Goal: Task Accomplishment & Management: Manage account settings

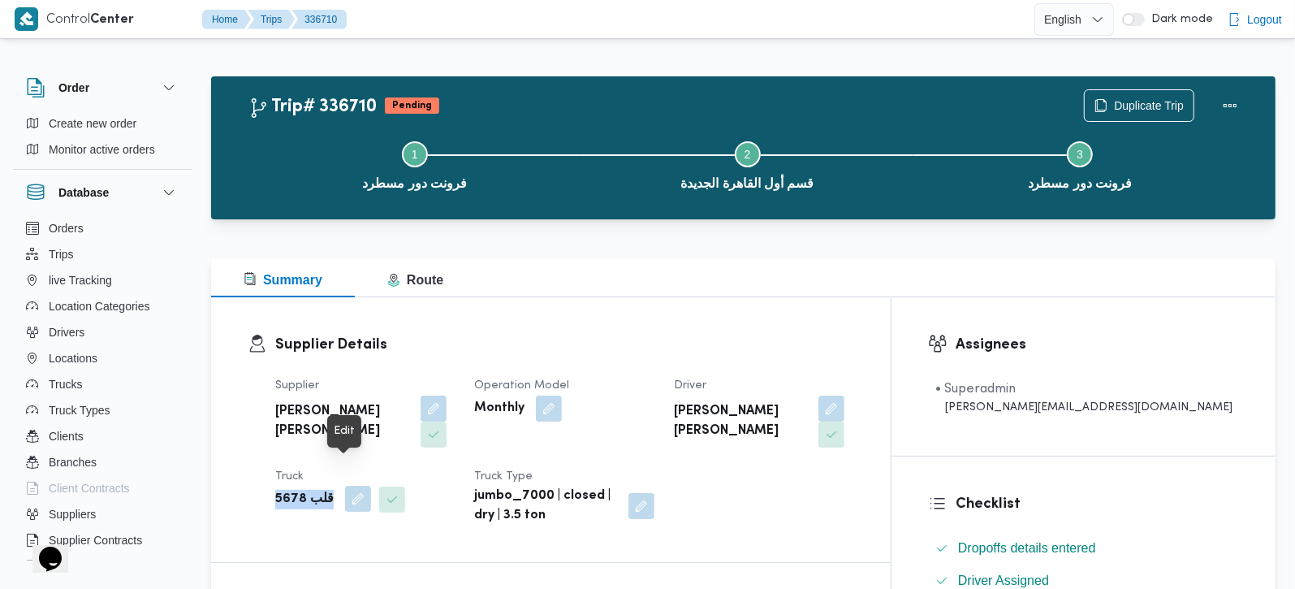
click at [347, 485] on button "button" at bounding box center [358, 498] width 26 height 26
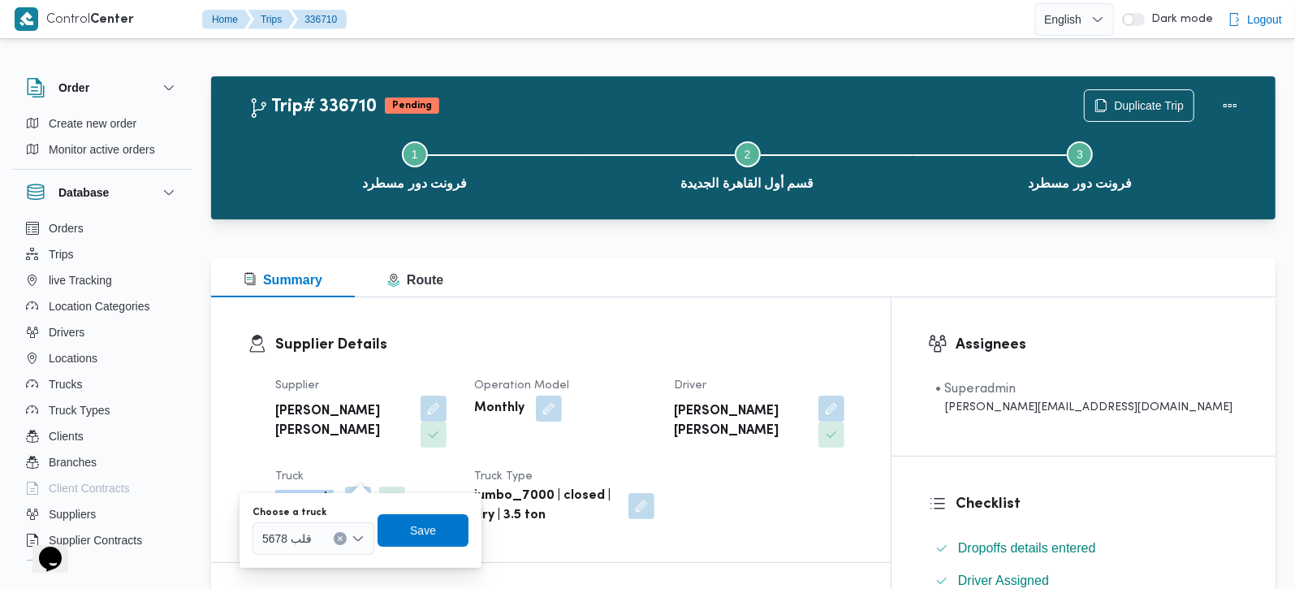
click at [344, 540] on button "Clear input" at bounding box center [340, 538] width 13 height 13
type input "1613"
click at [336, 513] on span "سأه 1613 | null" at bounding box center [323, 510] width 83 height 19
click at [447, 519] on span "Save" at bounding box center [434, 529] width 91 height 32
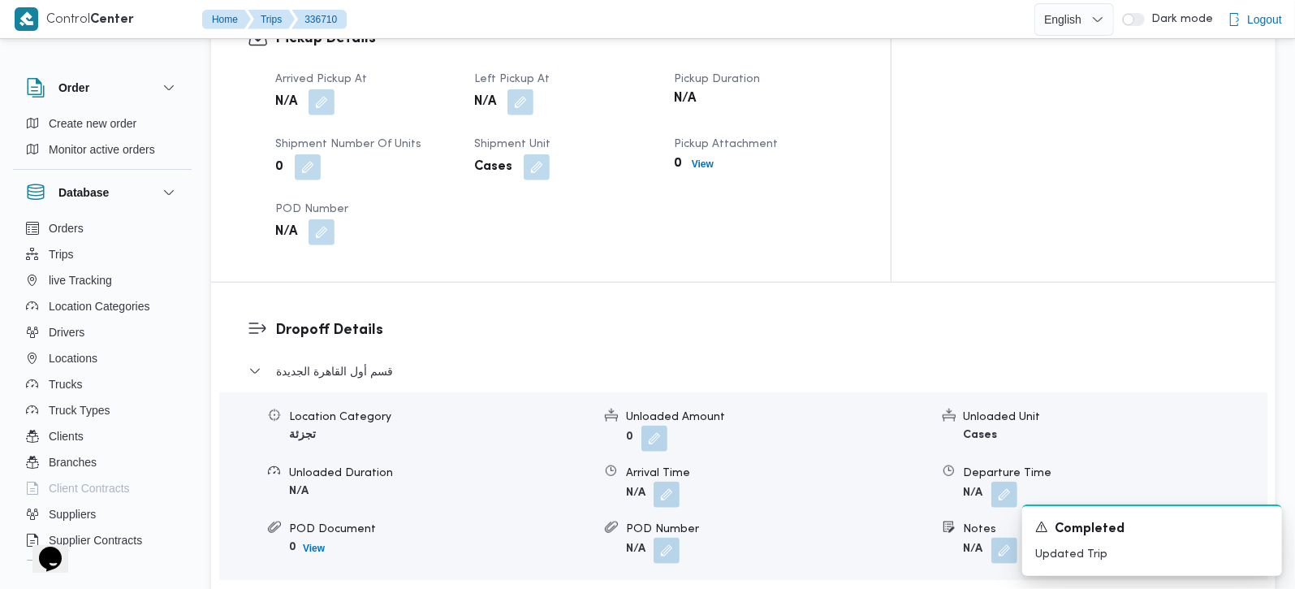
scroll to position [1528, 0]
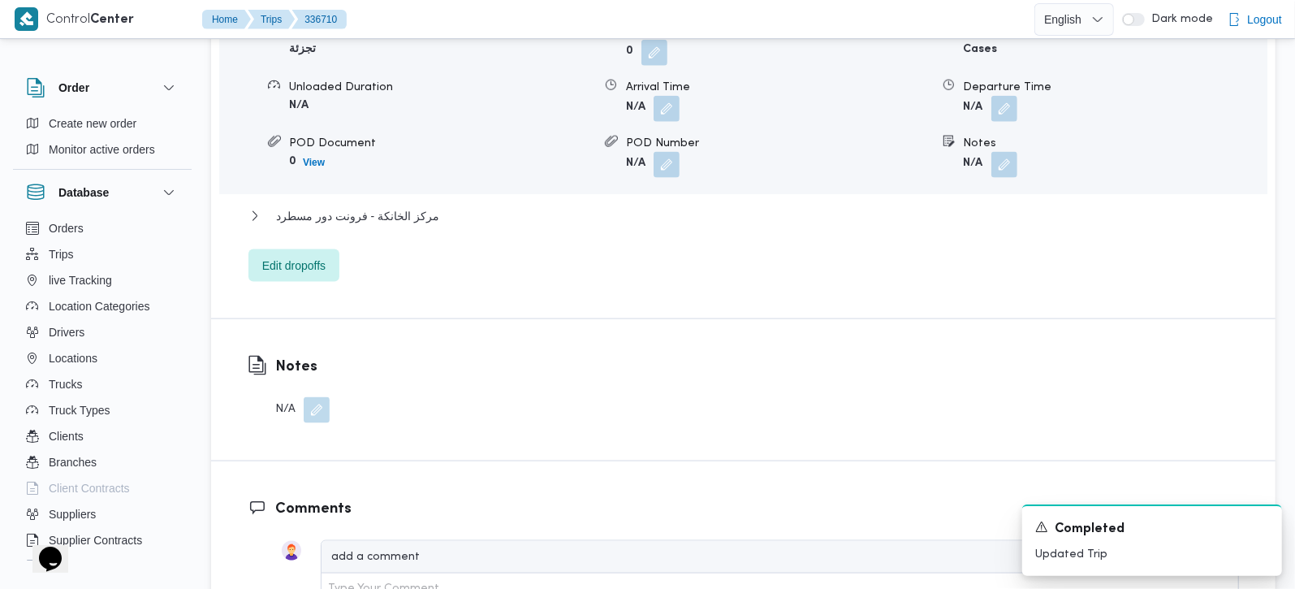
click at [312, 397] on button "button" at bounding box center [317, 410] width 26 height 26
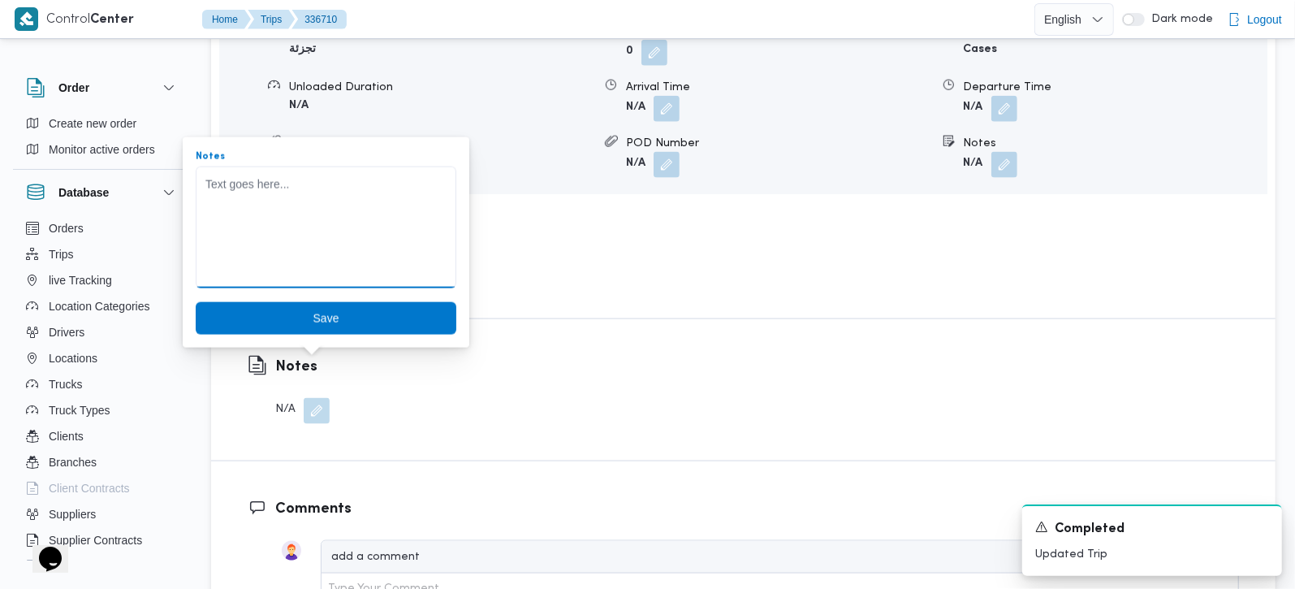
click at [256, 258] on textarea "Notes" at bounding box center [326, 227] width 261 height 122
paste textarea "جامبو مفتوح بدل مغلق"
type textarea "جامبو مفتوح بدل مغلق"
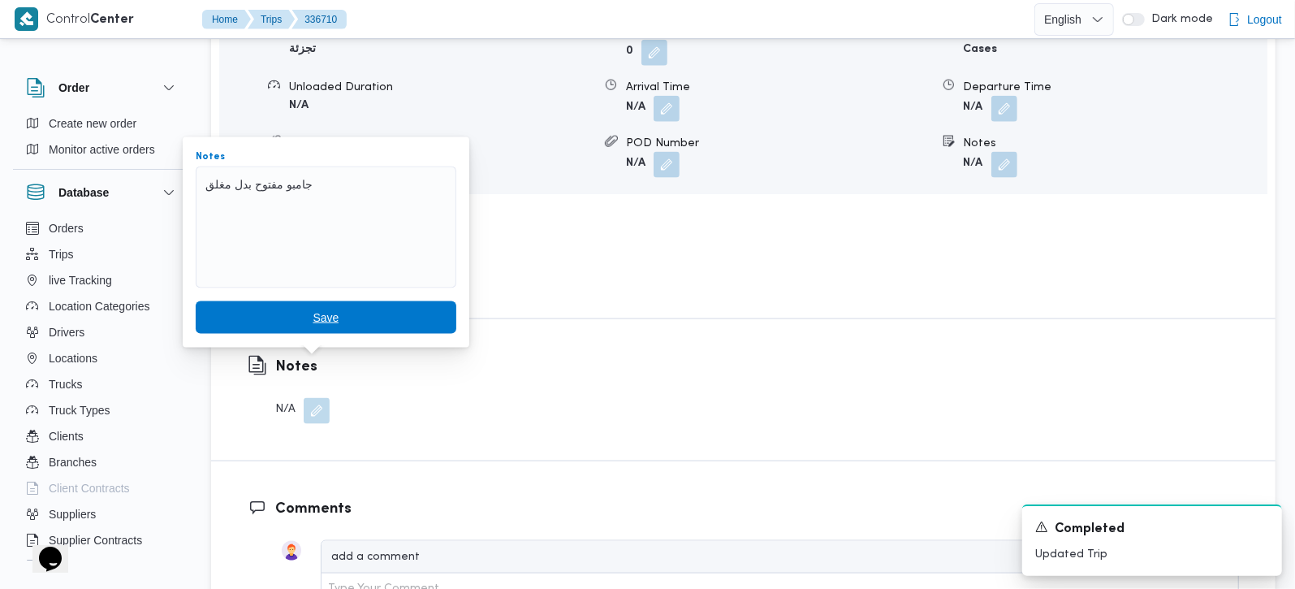
click at [313, 308] on span "Save" at bounding box center [326, 317] width 26 height 19
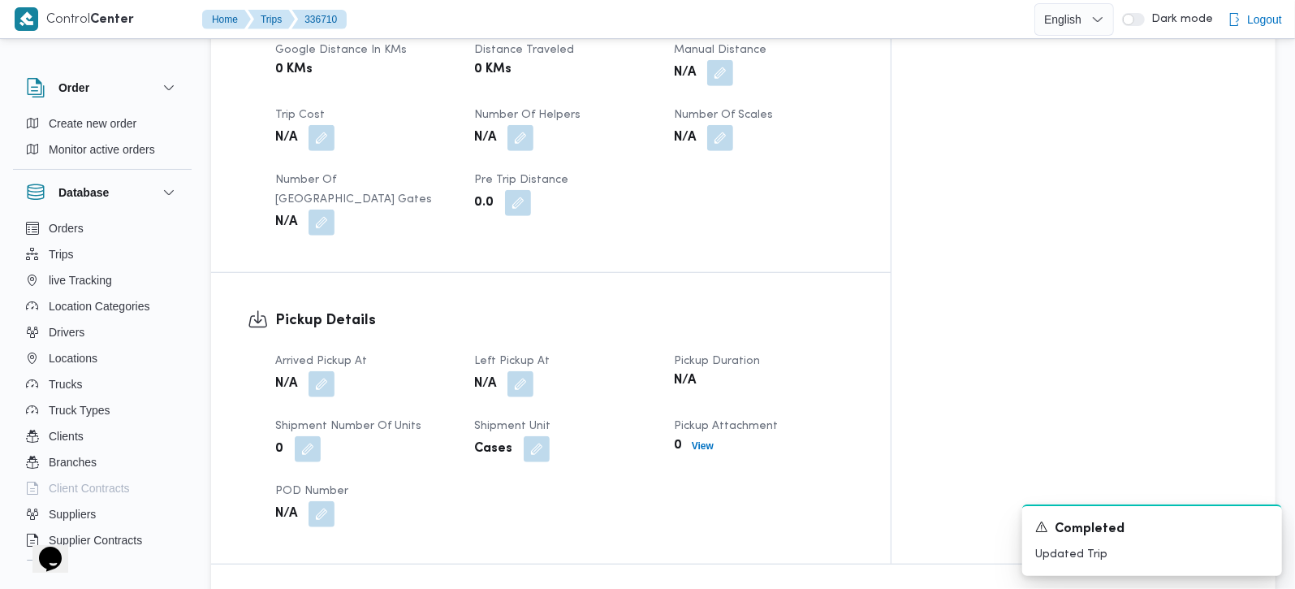
scroll to position [859, 0]
click at [328, 372] on button "button" at bounding box center [322, 385] width 26 height 26
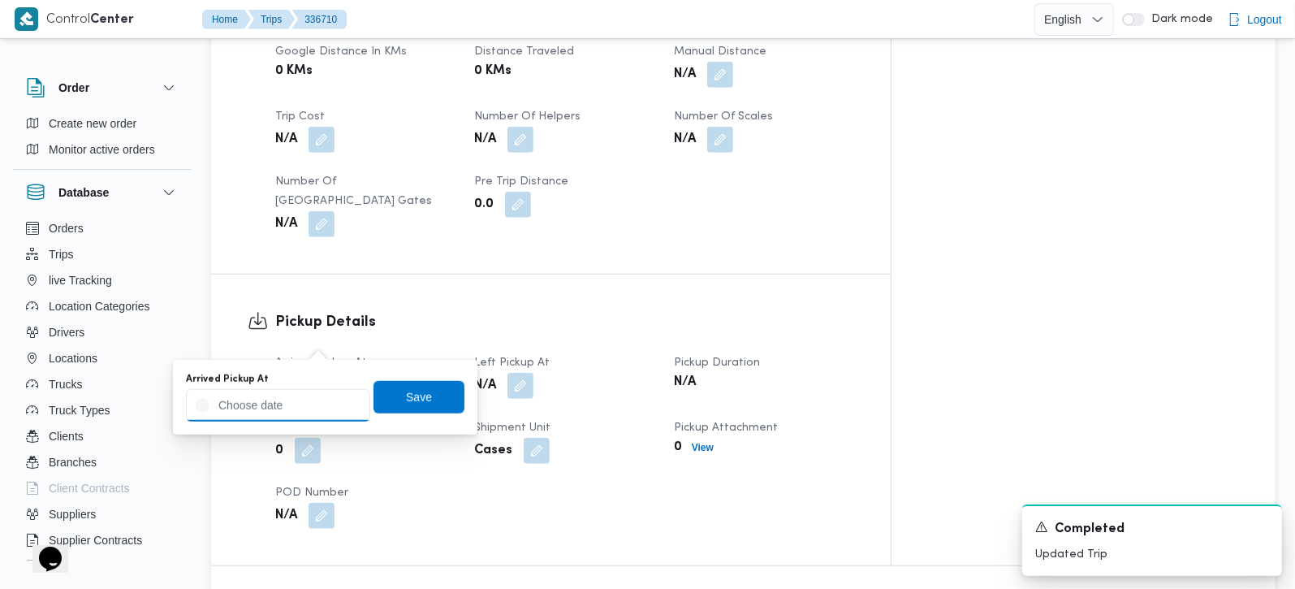
click at [296, 416] on input "Arrived Pickup At" at bounding box center [278, 405] width 184 height 32
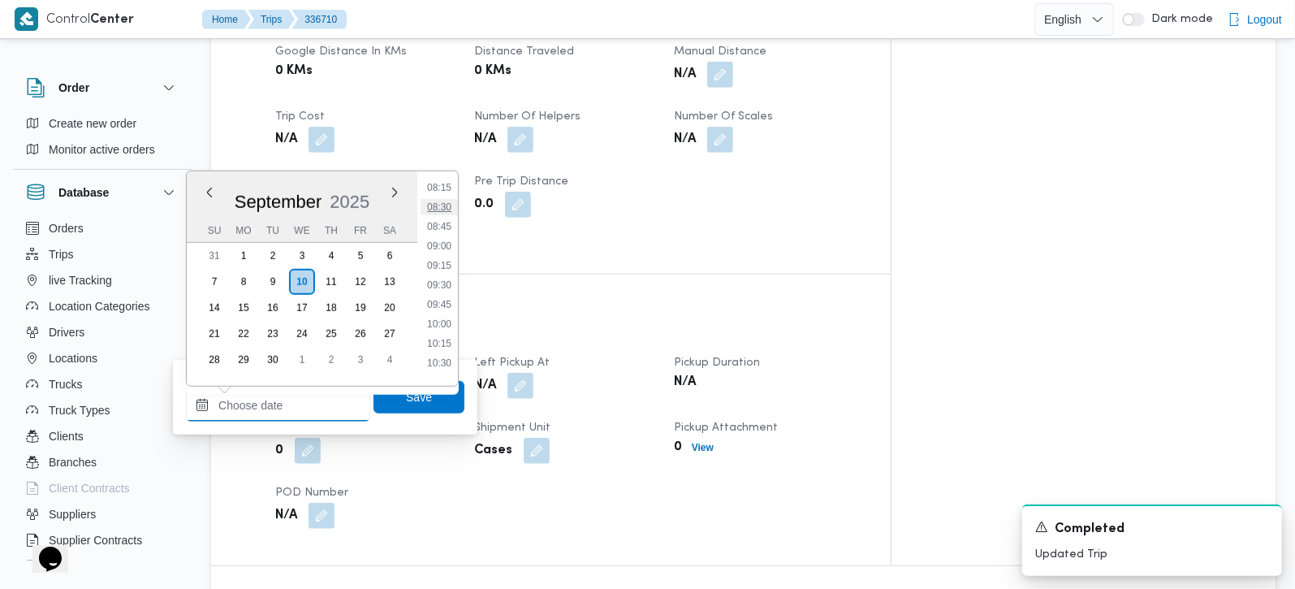
scroll to position [553, 0]
click at [441, 218] on li "07:30" at bounding box center [439, 224] width 37 height 16
type input "[DATE] 07:30"
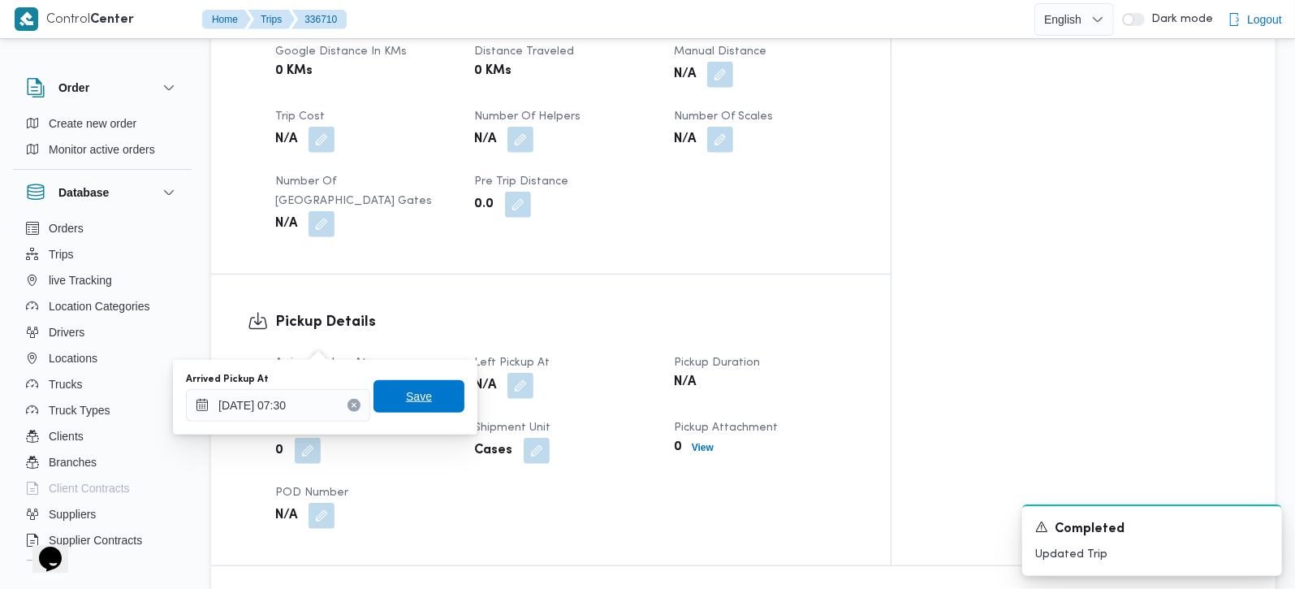
click at [404, 382] on span "Save" at bounding box center [418, 396] width 91 height 32
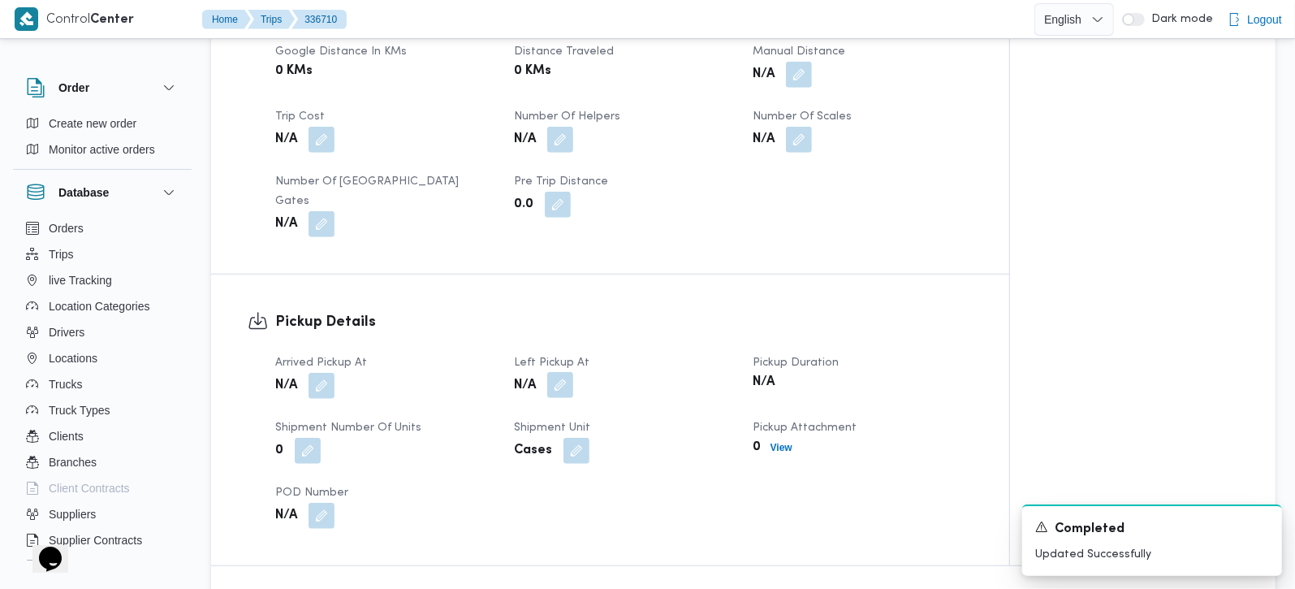
click at [565, 372] on button "button" at bounding box center [560, 385] width 26 height 26
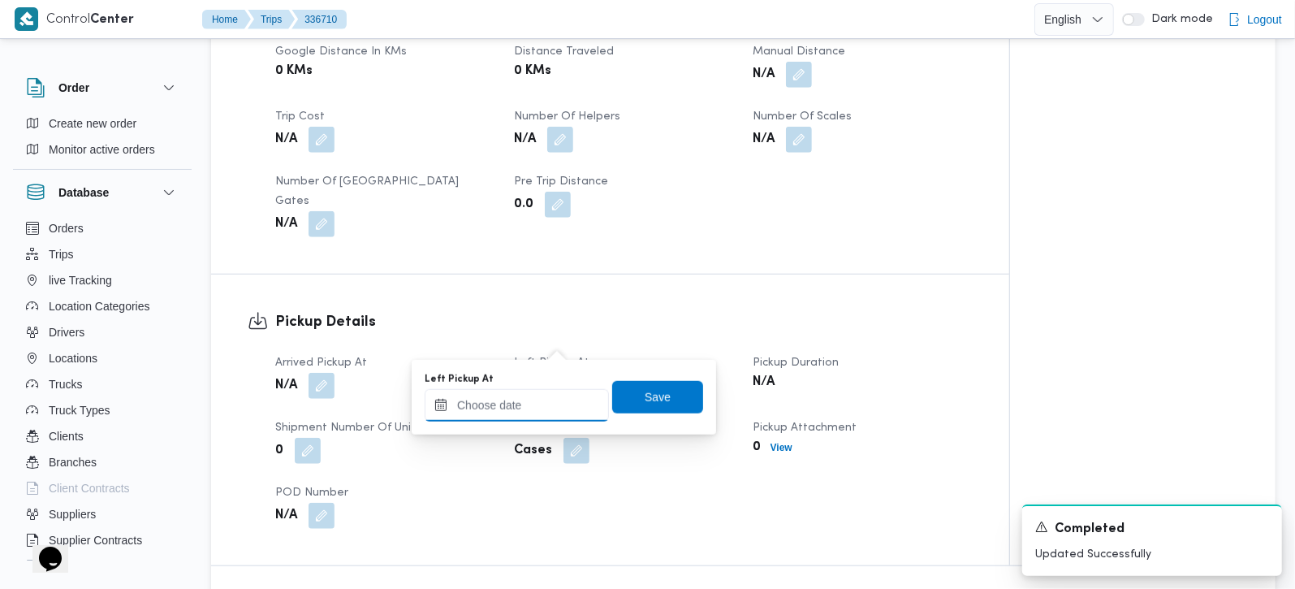
click at [533, 410] on input "Left Pickup At" at bounding box center [517, 405] width 184 height 32
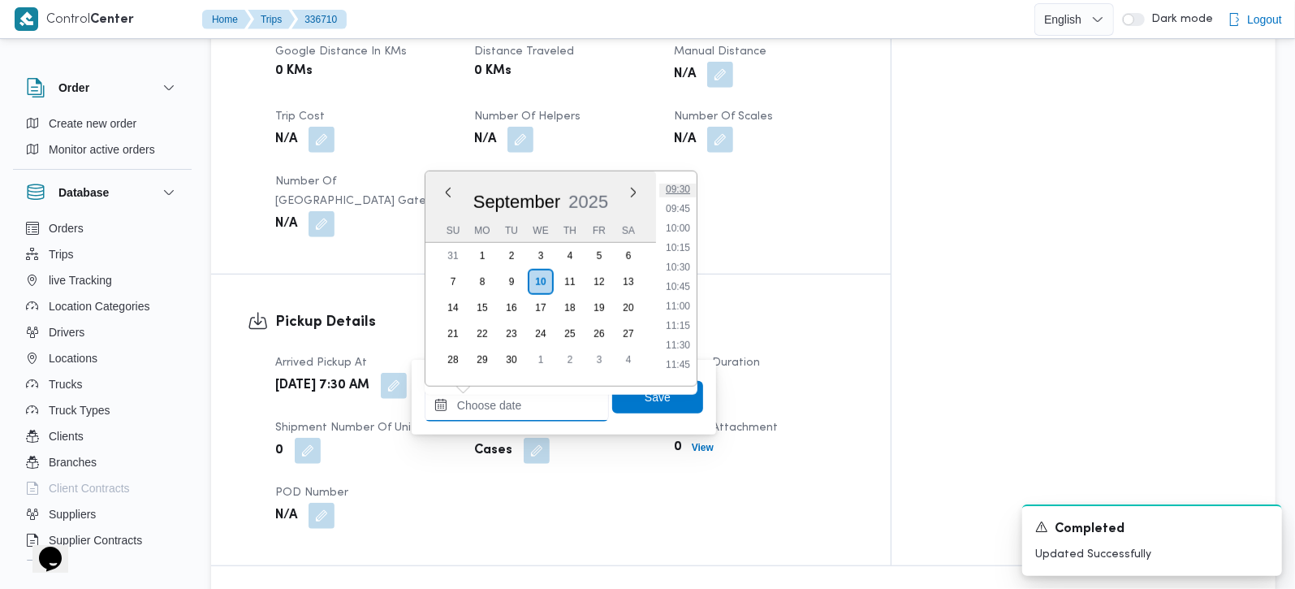
scroll to position [648, 0]
click at [684, 201] on li "08:30" at bounding box center [677, 207] width 37 height 16
type input "[DATE] 08:30"
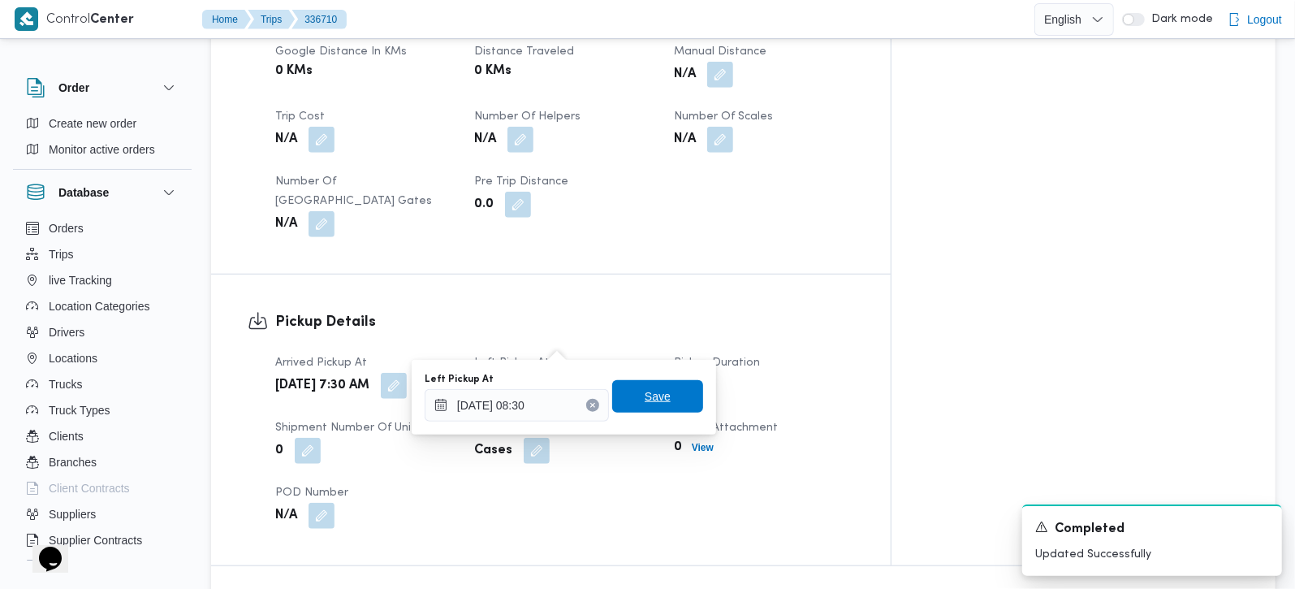
click at [667, 403] on span "Save" at bounding box center [657, 396] width 91 height 32
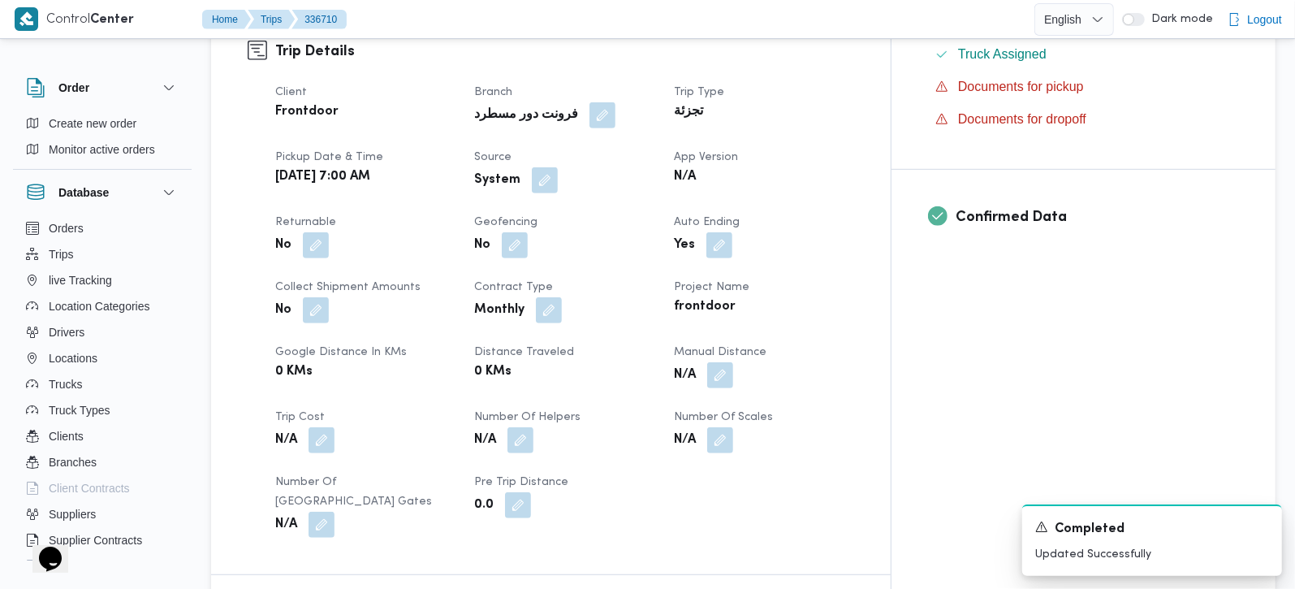
scroll to position [477, 0]
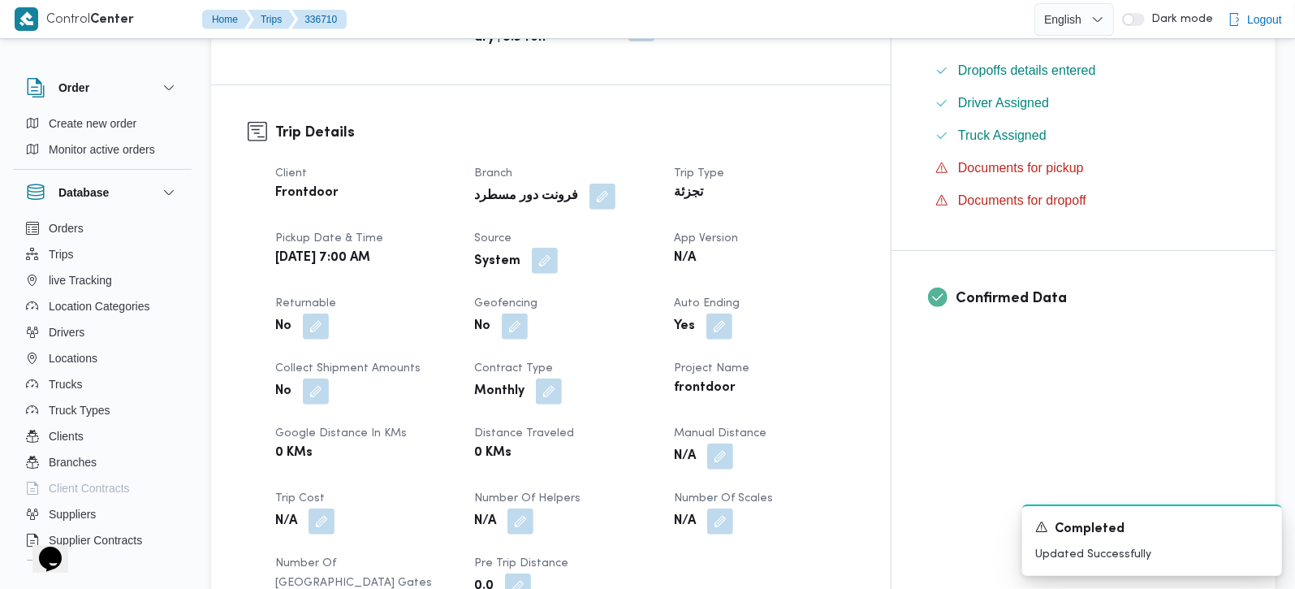
click at [558, 248] on button "button" at bounding box center [545, 261] width 26 height 26
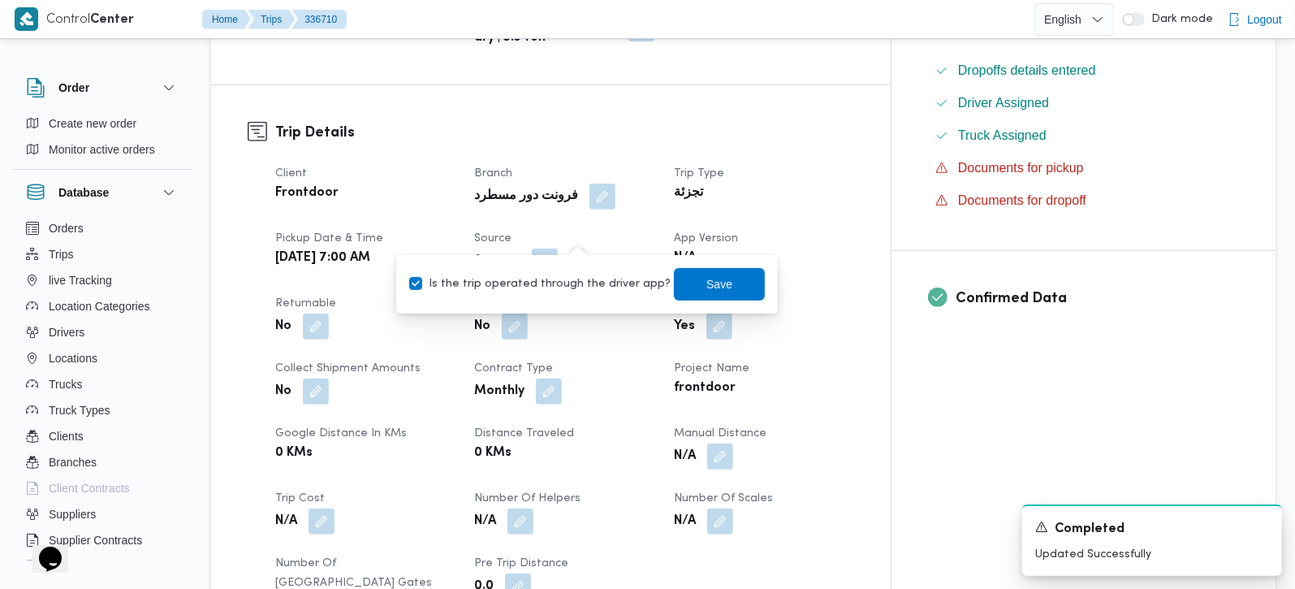
click at [565, 283] on label "Is the trip operated through the driver app?" at bounding box center [539, 283] width 261 height 19
checkbox input "false"
click at [706, 288] on span "Save" at bounding box center [719, 283] width 26 height 19
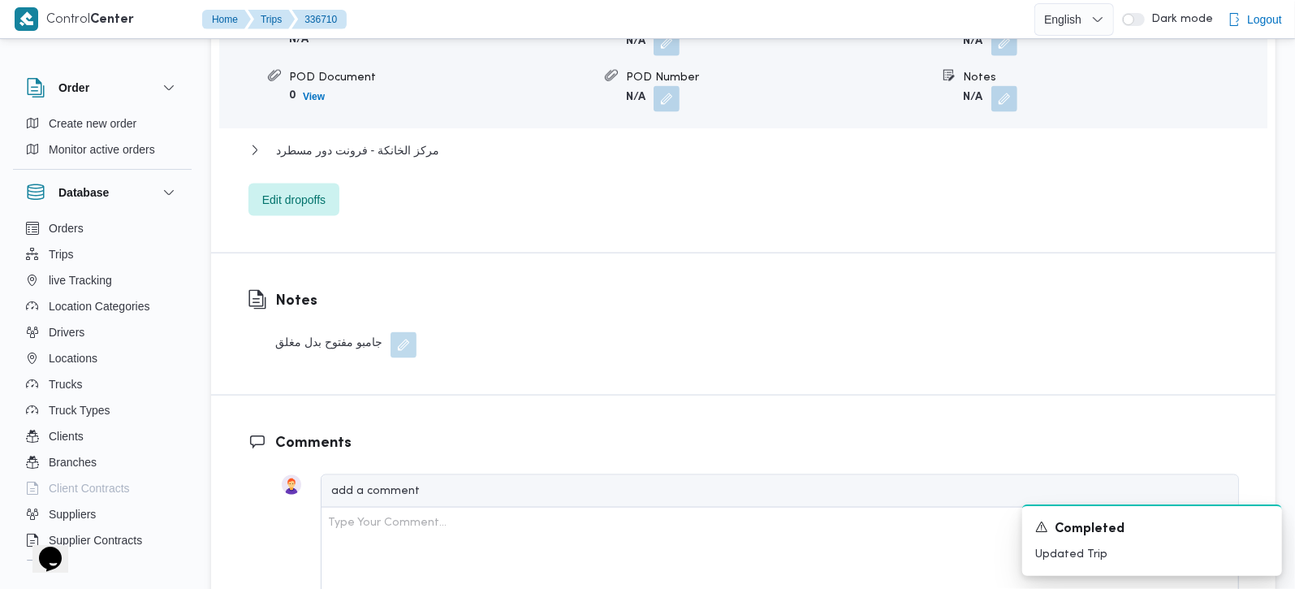
scroll to position [1432, 0]
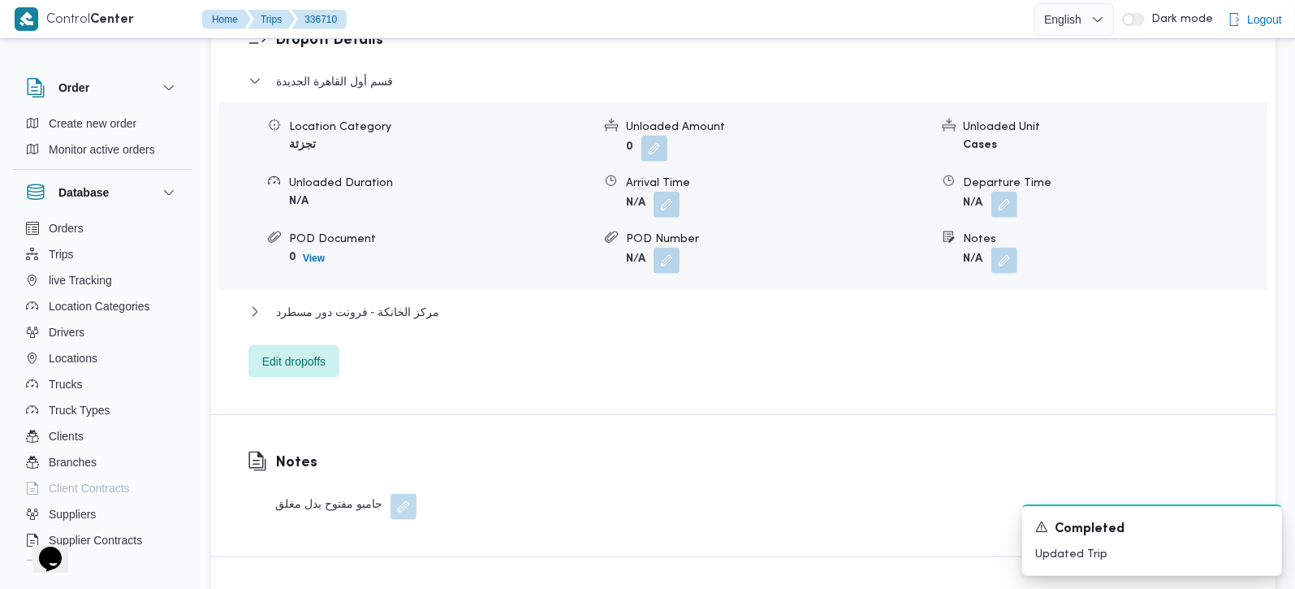
click at [313, 334] on div "Dropoff Details قسم أول القاهرة الجديدة Location Category تجزئة Unloaded Amount…" at bounding box center [743, 203] width 1064 height 421
click at [313, 344] on span "Edit dropoffs" at bounding box center [293, 360] width 91 height 32
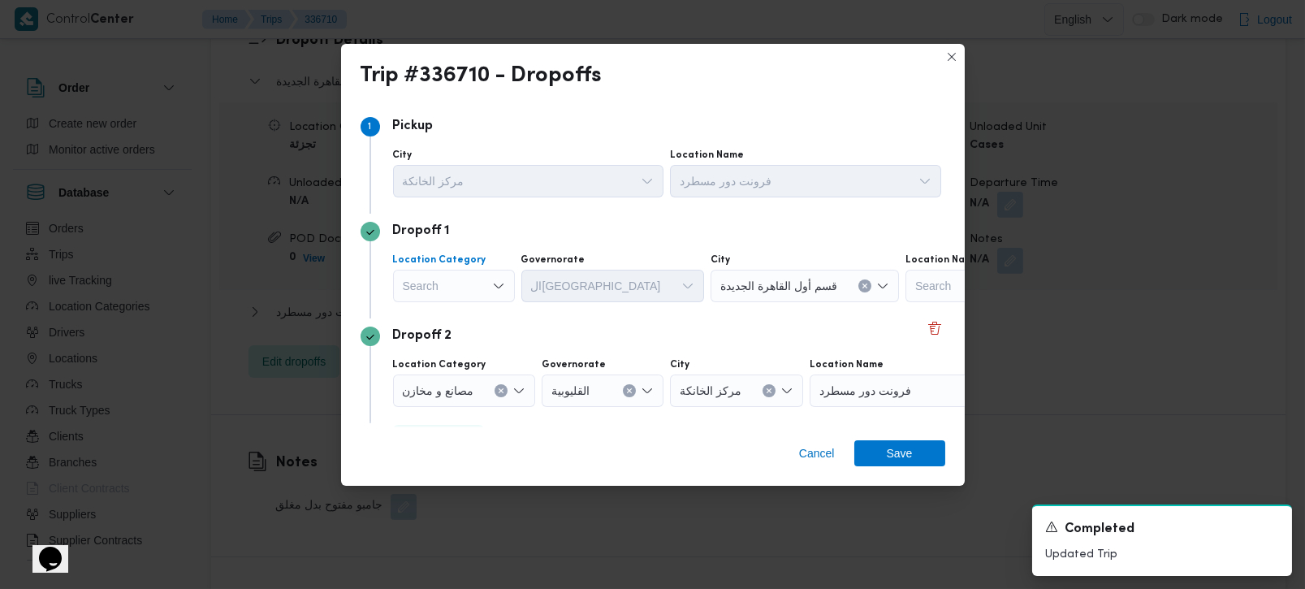
click at [451, 293] on div "Search" at bounding box center [454, 286] width 122 height 32
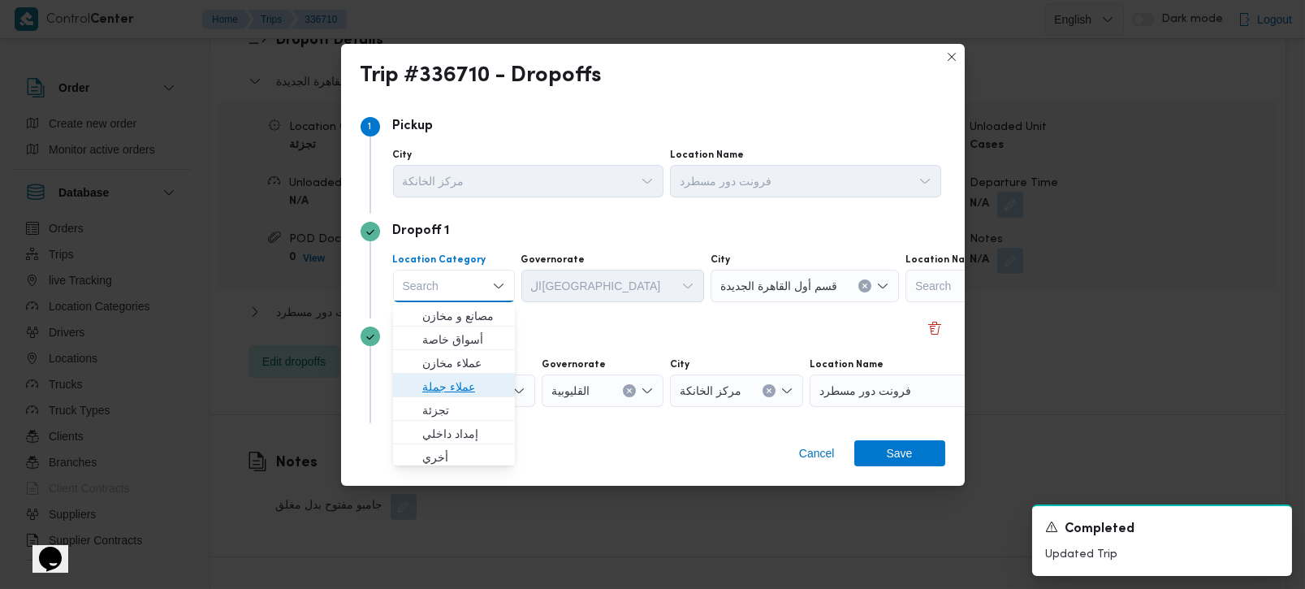
click at [454, 385] on span "عملاء جملة" at bounding box center [463, 386] width 83 height 19
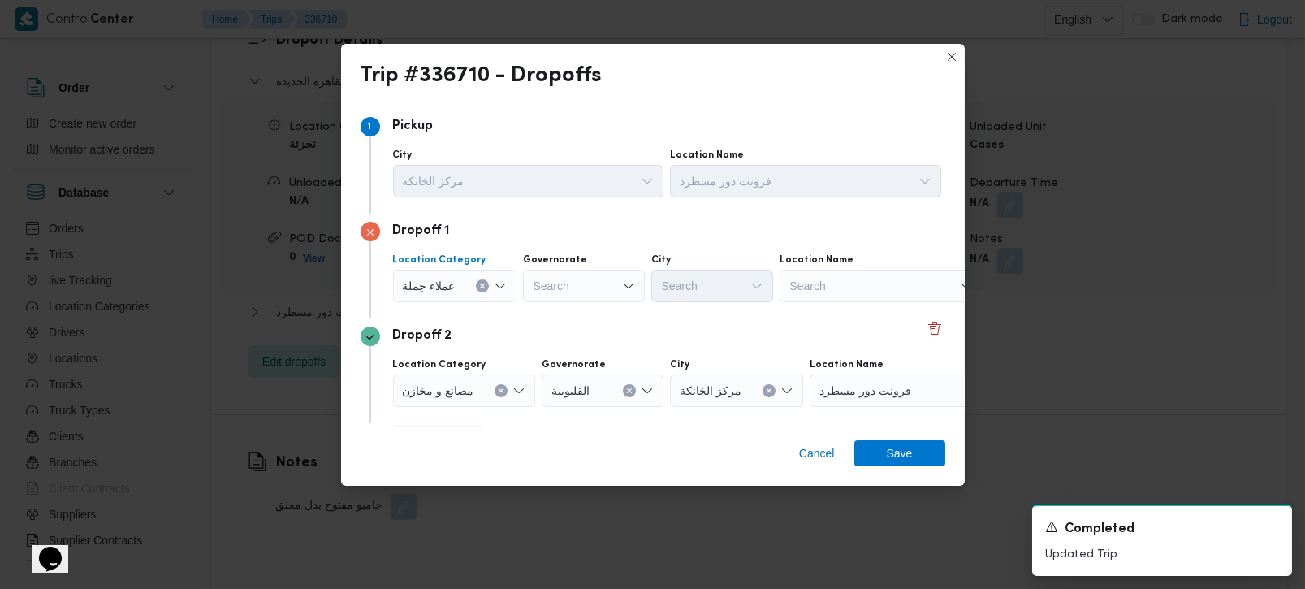
click at [567, 289] on div "Search" at bounding box center [584, 286] width 122 height 32
type input "[DEMOGRAPHIC_DATA]"
click at [569, 304] on span "الجي زة" at bounding box center [582, 316] width 109 height 26
click at [639, 285] on div "الجيزة Combo box. Selected. الجيزة. Press Backspace to delete ال[GEOGRAPHIC_DAT…" at bounding box center [584, 286] width 122 height 32
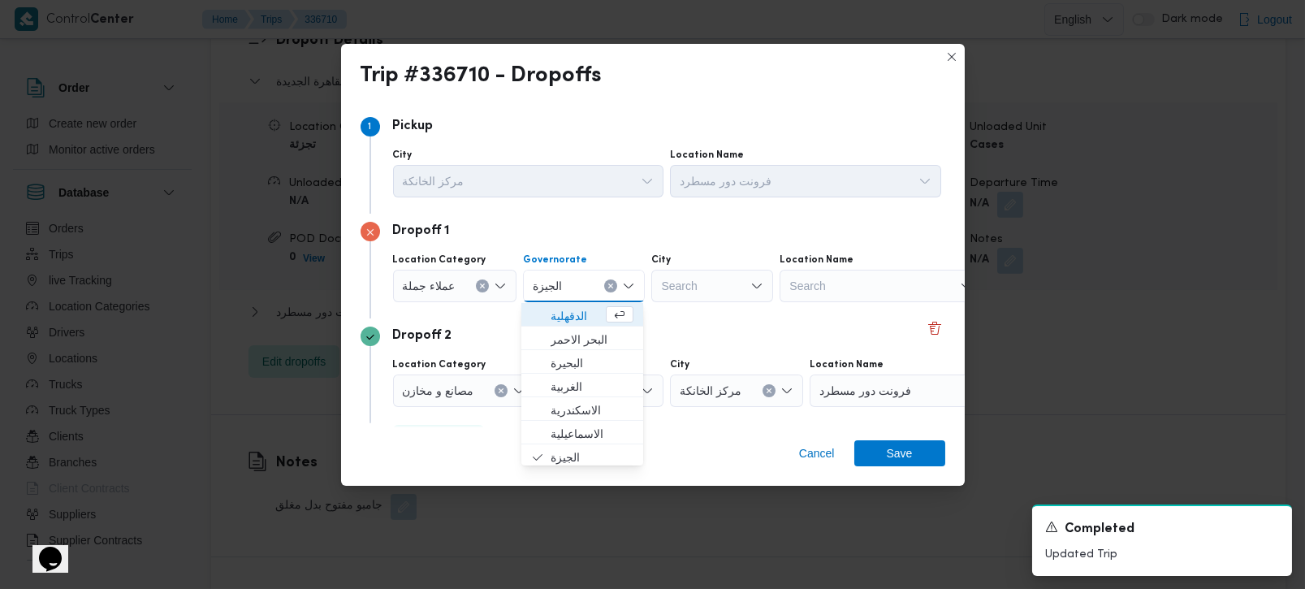
click at [661, 284] on input "City" at bounding box center [662, 285] width 2 height 19
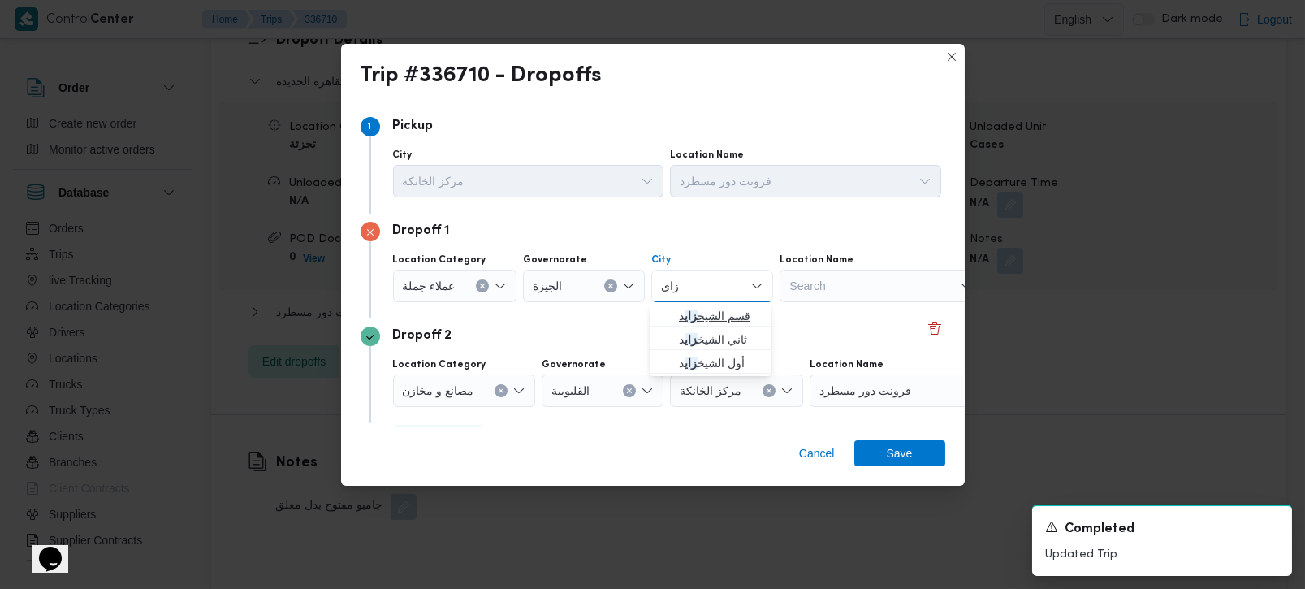
type input "زاي"
click at [707, 309] on span "قسم الشيخ زاي د" at bounding box center [720, 315] width 83 height 19
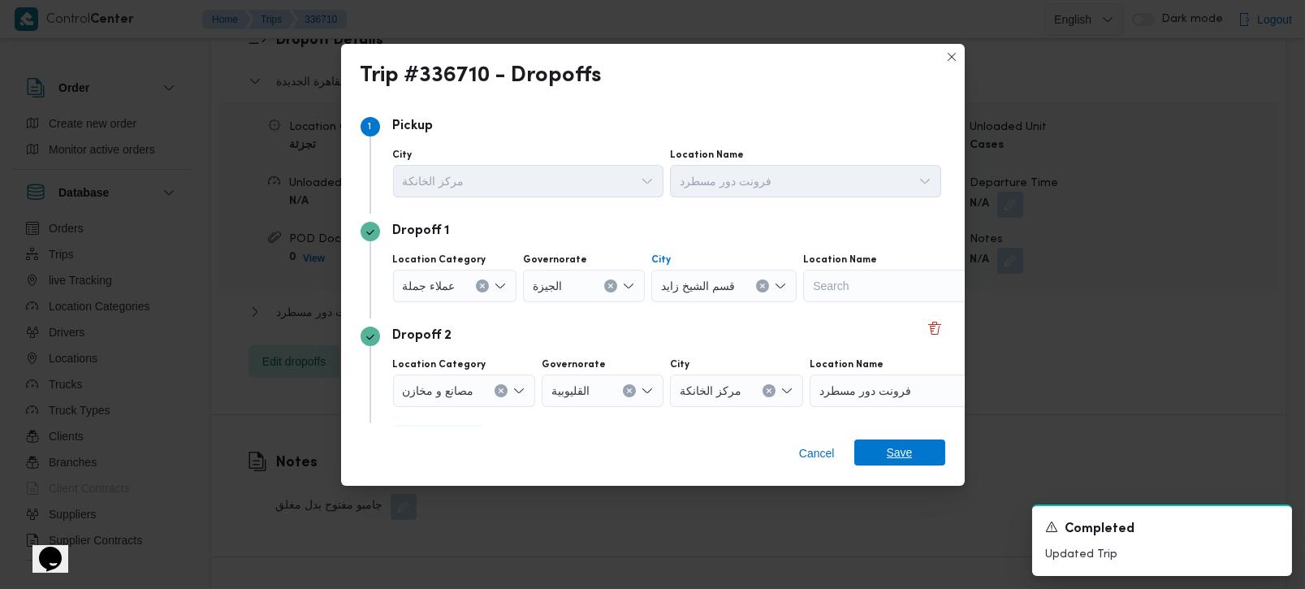
click at [890, 454] on span "Save" at bounding box center [900, 452] width 26 height 26
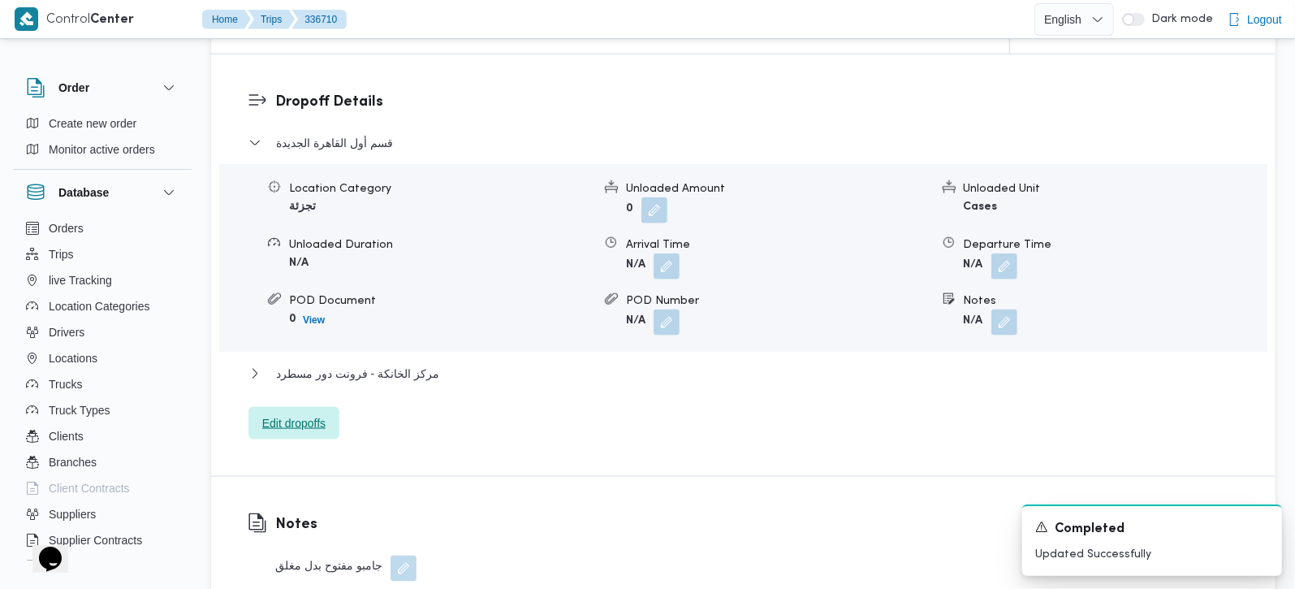
scroll to position [1337, 0]
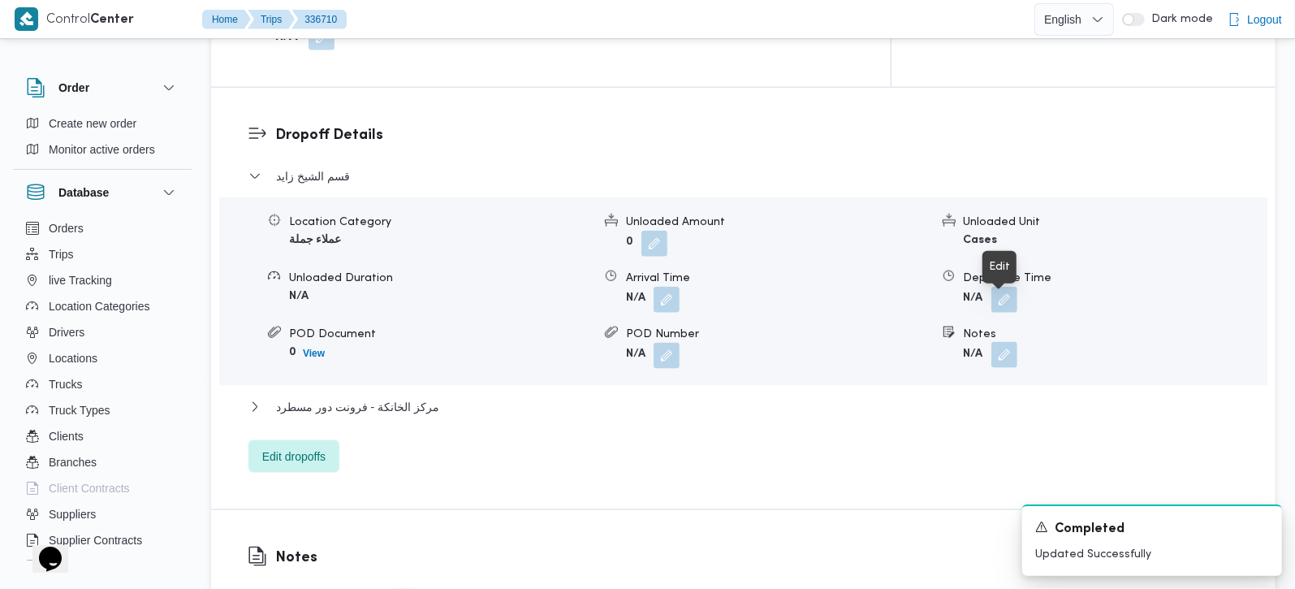
click at [999, 342] on button "button" at bounding box center [1004, 355] width 26 height 26
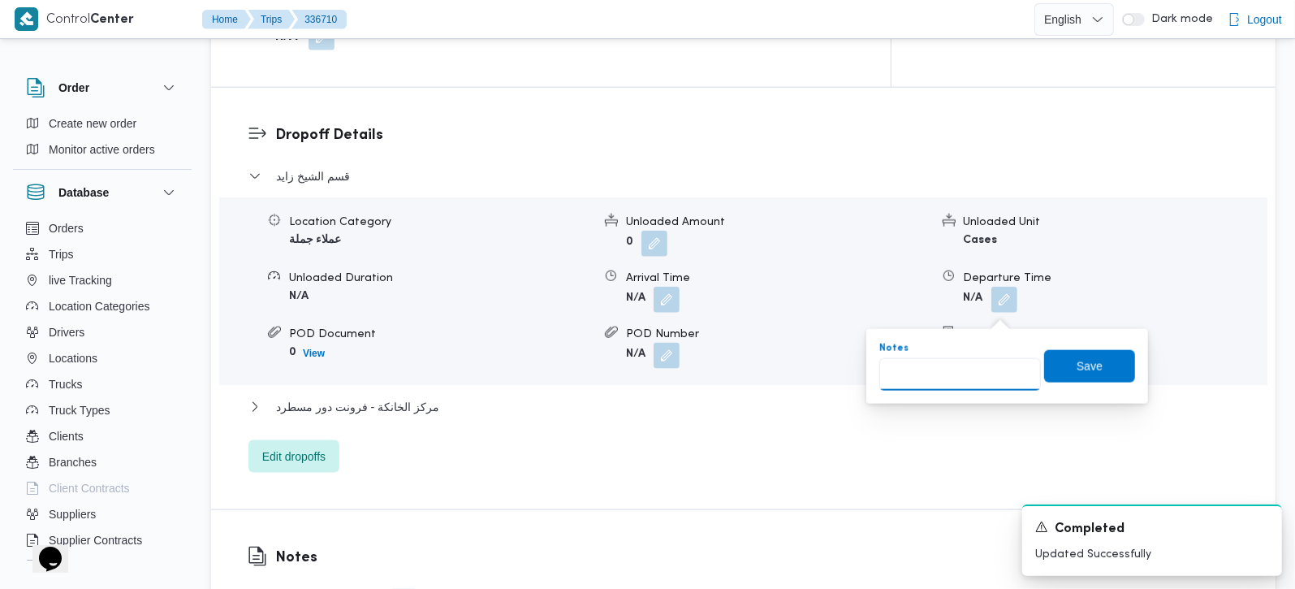
click at [969, 364] on input "Notes" at bounding box center [960, 374] width 162 height 32
type input "سبينس سترداد و طلبات و زهران"
click at [1044, 369] on span "Save" at bounding box center [1089, 365] width 91 height 32
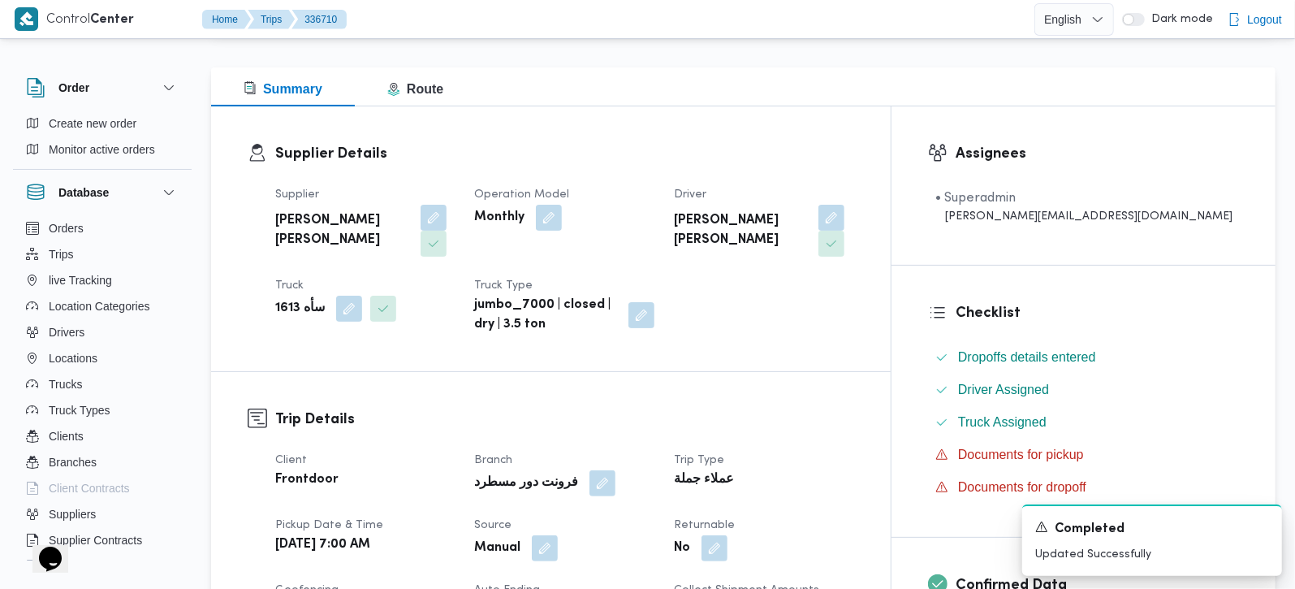
scroll to position [0, 0]
